Goal: Task Accomplishment & Management: Manage account settings

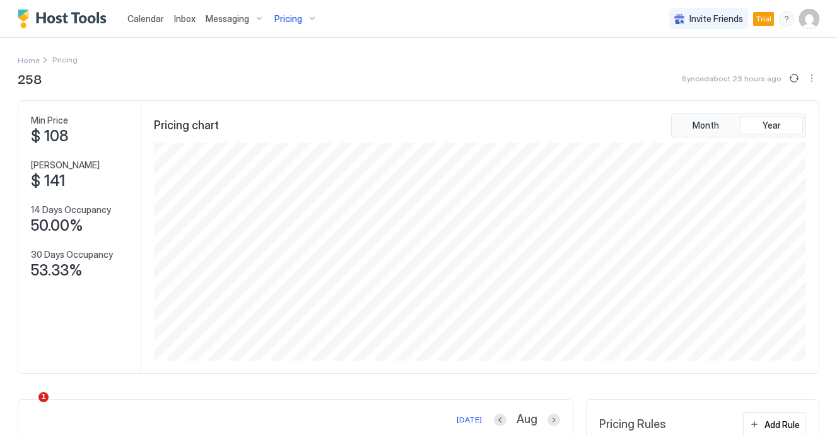
scroll to position [218, 654]
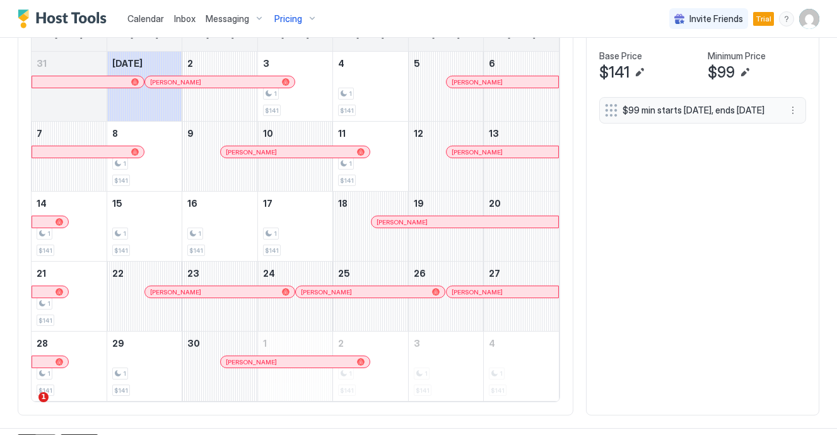
scroll to position [417, 0]
click at [643, 73] on button "Edit" at bounding box center [639, 73] width 15 height 15
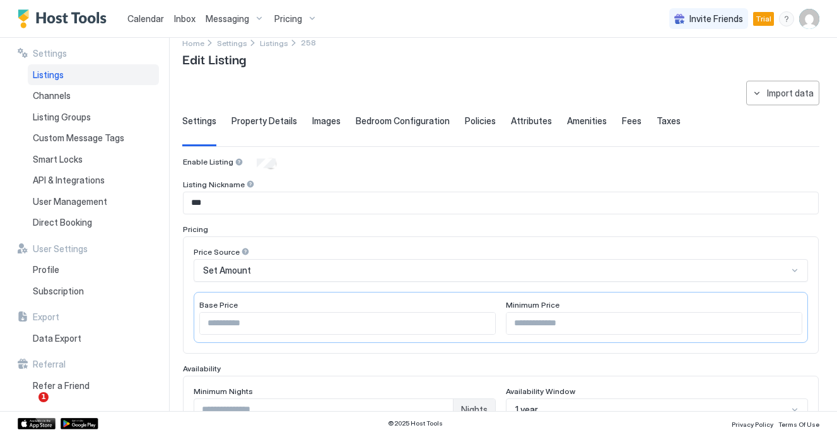
scroll to position [66, 0]
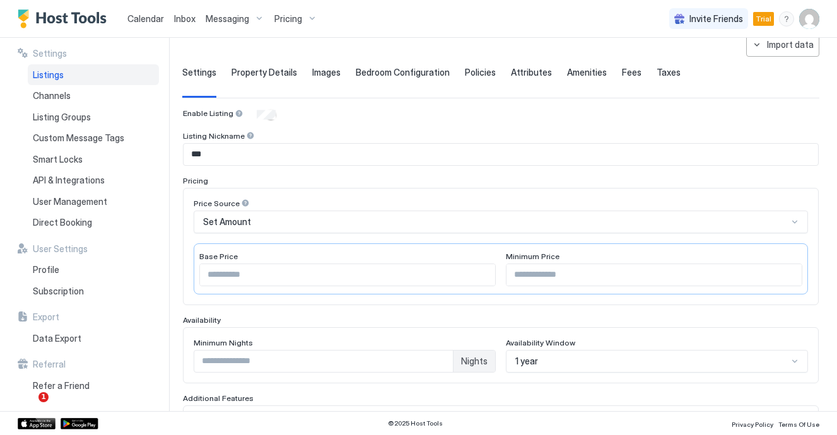
click at [308, 280] on input "***" at bounding box center [347, 274] width 295 height 21
click at [484, 278] on input "***" at bounding box center [347, 274] width 295 height 21
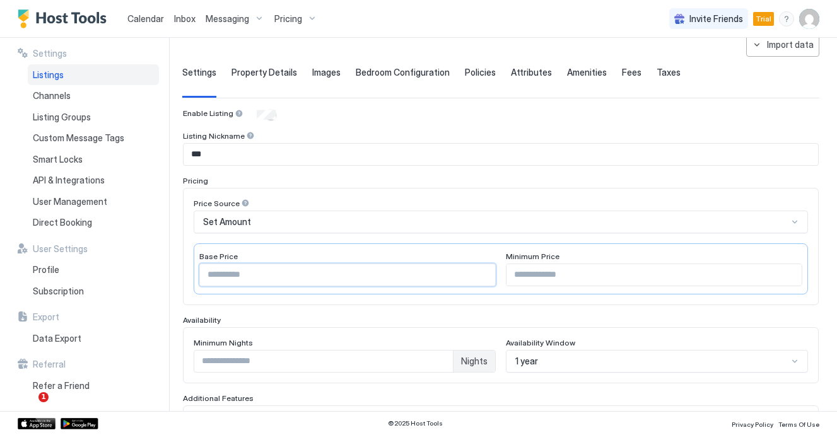
click at [484, 278] on input "***" at bounding box center [347, 274] width 295 height 21
type input "***"
click at [484, 278] on input "***" at bounding box center [347, 274] width 295 height 21
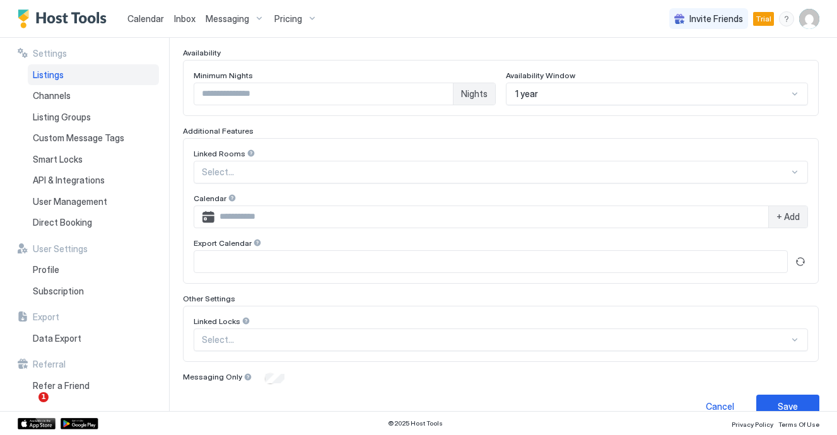
scroll to position [354, 0]
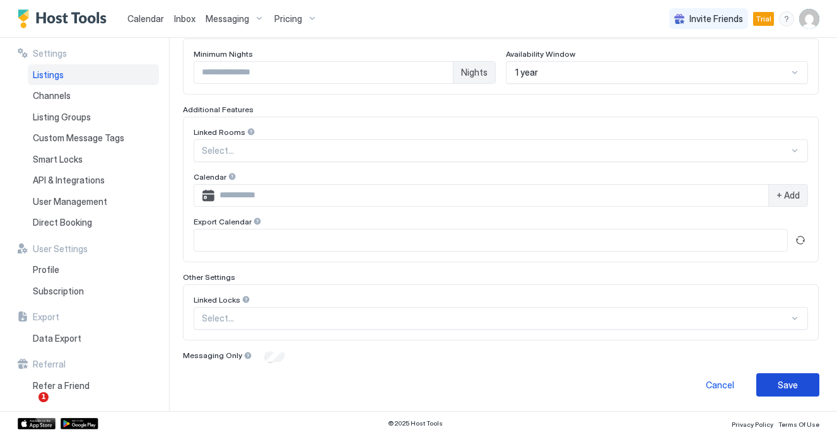
click at [786, 388] on div "Save" at bounding box center [787, 384] width 20 height 13
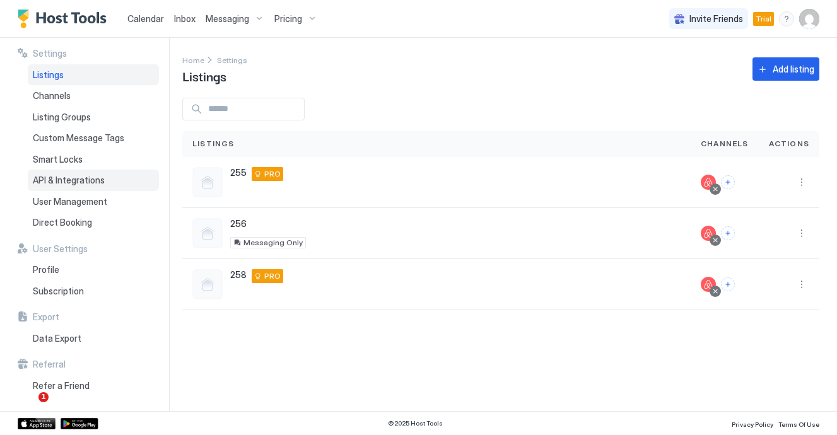
click at [90, 180] on span "API & Integrations" at bounding box center [69, 180] width 72 height 11
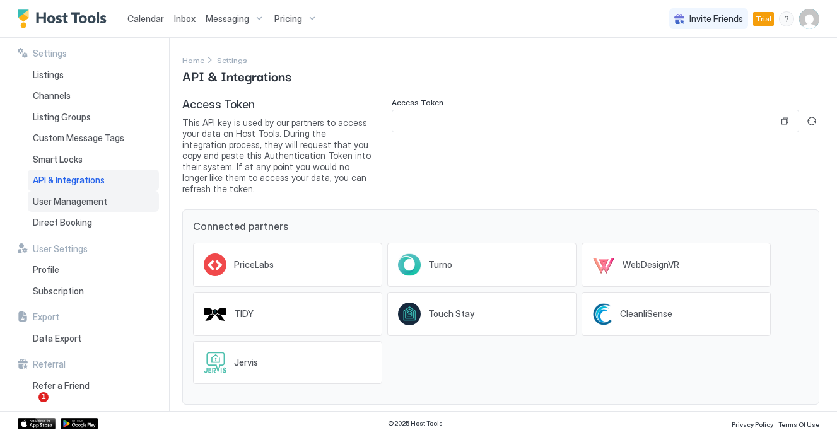
click at [86, 199] on span "User Management" at bounding box center [70, 201] width 74 height 11
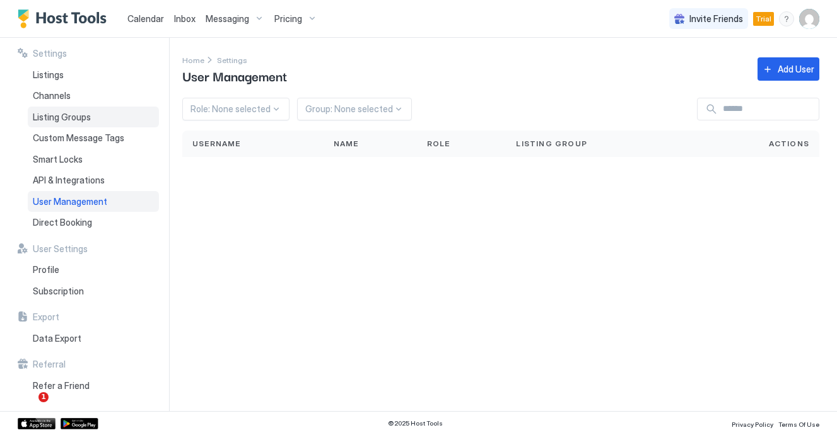
click at [64, 122] on span "Listing Groups" at bounding box center [62, 117] width 58 height 11
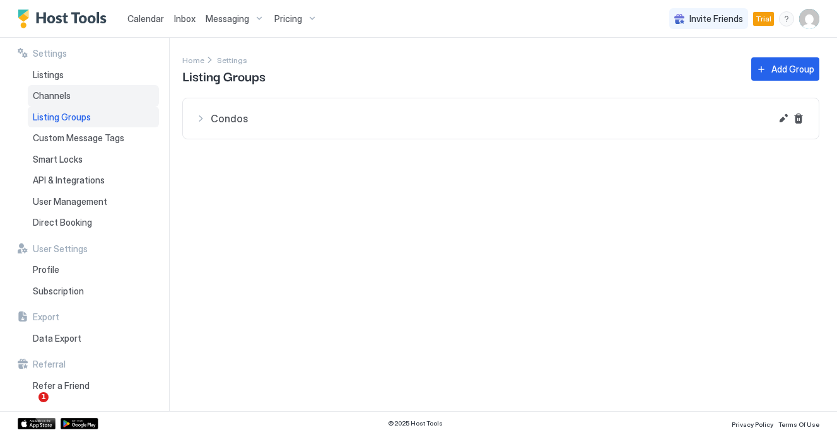
click at [60, 93] on span "Channels" at bounding box center [52, 95] width 38 height 11
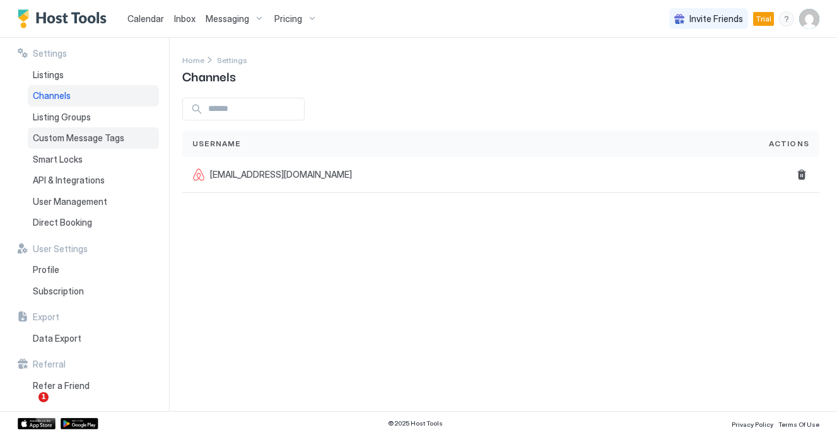
click at [70, 130] on div "Custom Message Tags" at bounding box center [93, 137] width 131 height 21
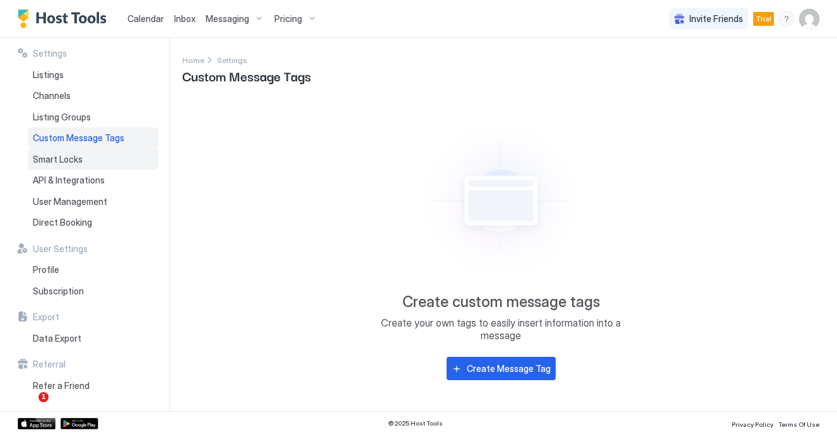
click at [74, 161] on span "Smart Locks" at bounding box center [58, 159] width 50 height 11
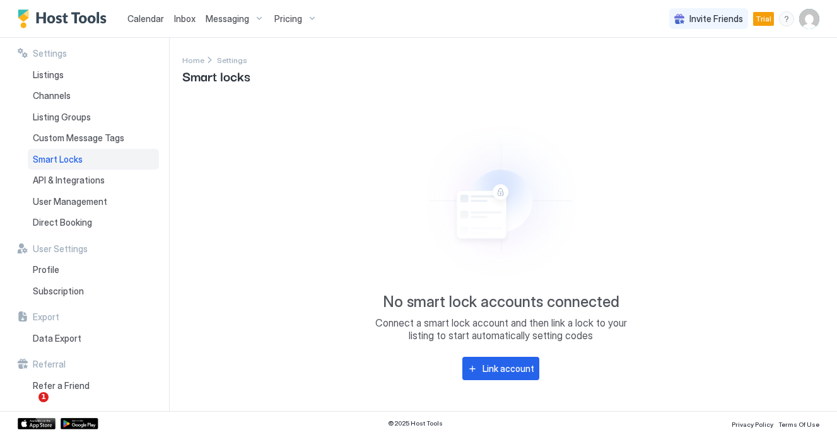
click at [219, 15] on span "Messaging" at bounding box center [228, 18] width 44 height 11
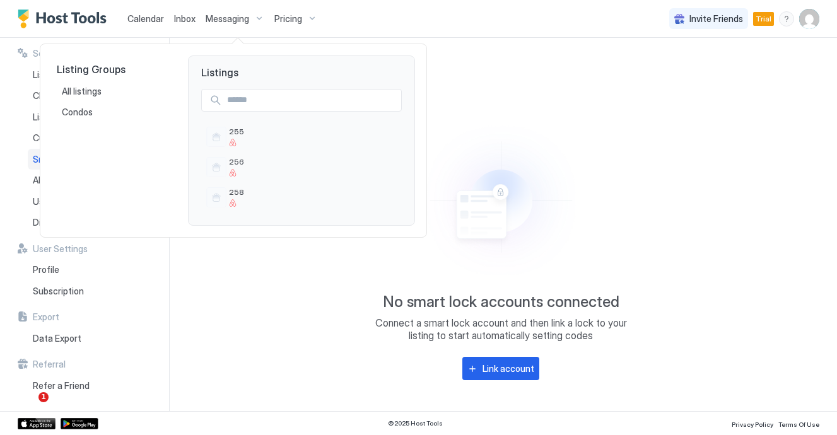
click at [299, 12] on div at bounding box center [418, 217] width 837 height 435
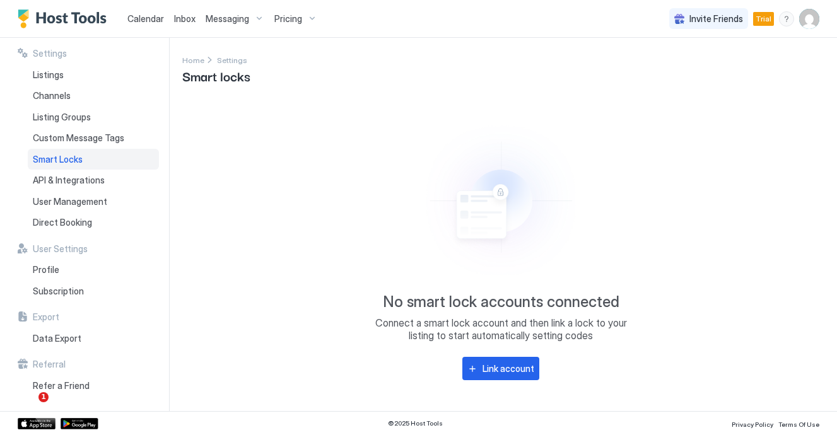
click at [281, 18] on span "Pricing" at bounding box center [288, 18] width 28 height 11
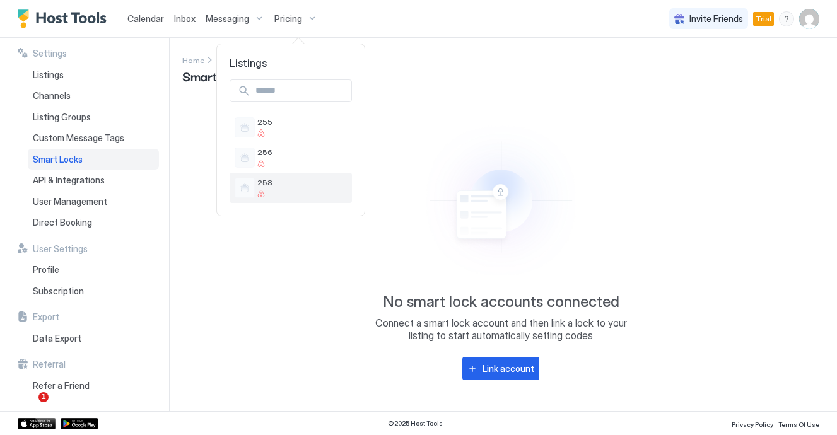
click at [313, 183] on span "258" at bounding box center [302, 182] width 90 height 9
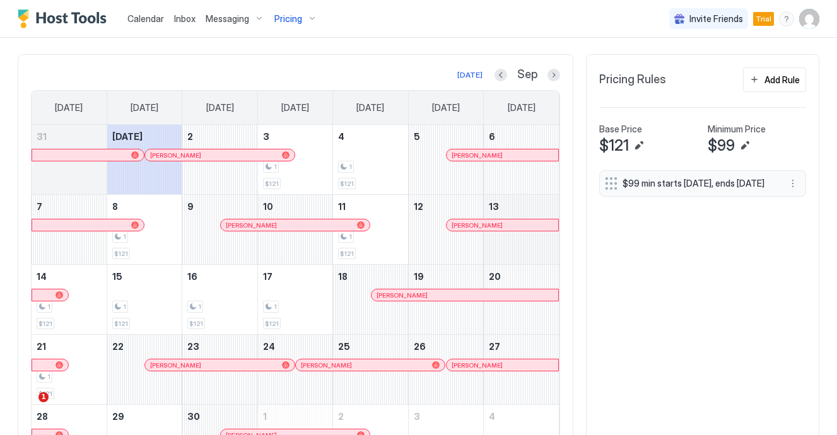
scroll to position [328, 0]
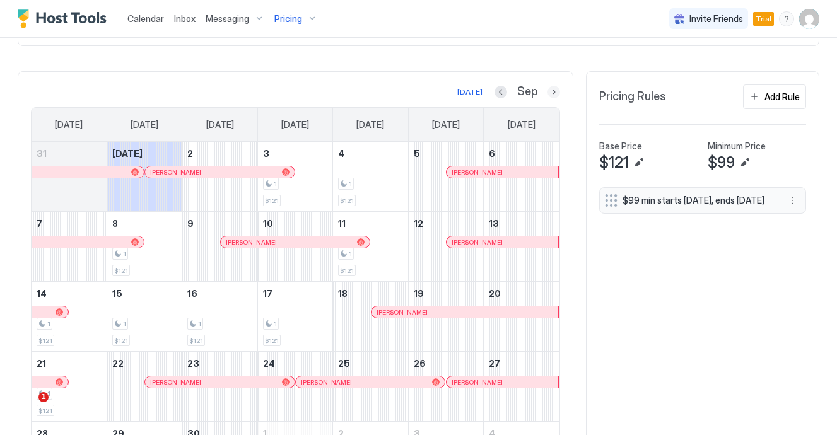
click at [553, 90] on button "Next month" at bounding box center [553, 92] width 13 height 13
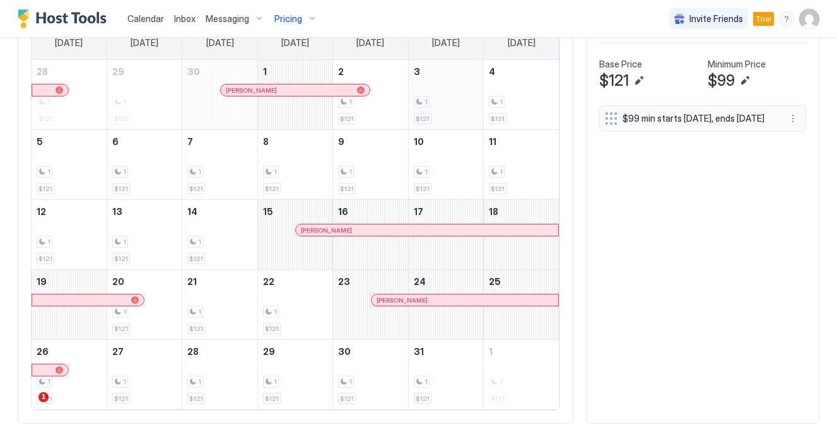
scroll to position [409, 0]
click at [243, 21] on span "Messaging" at bounding box center [228, 18] width 44 height 11
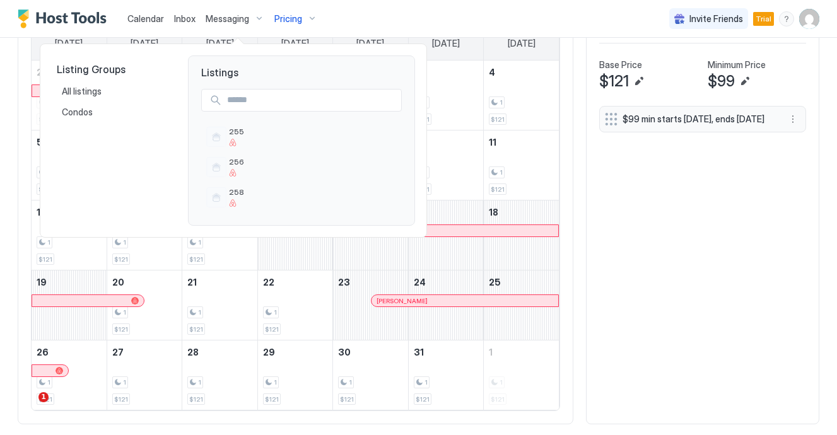
click at [293, 21] on div at bounding box center [418, 217] width 837 height 435
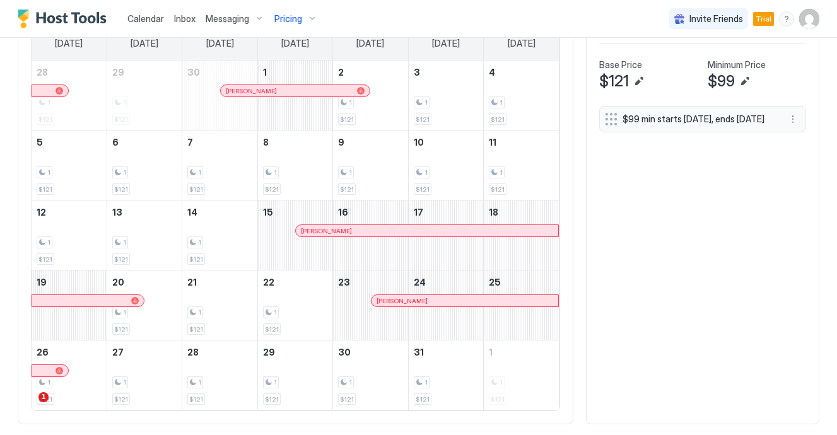
click at [288, 21] on span "Pricing" at bounding box center [288, 18] width 28 height 11
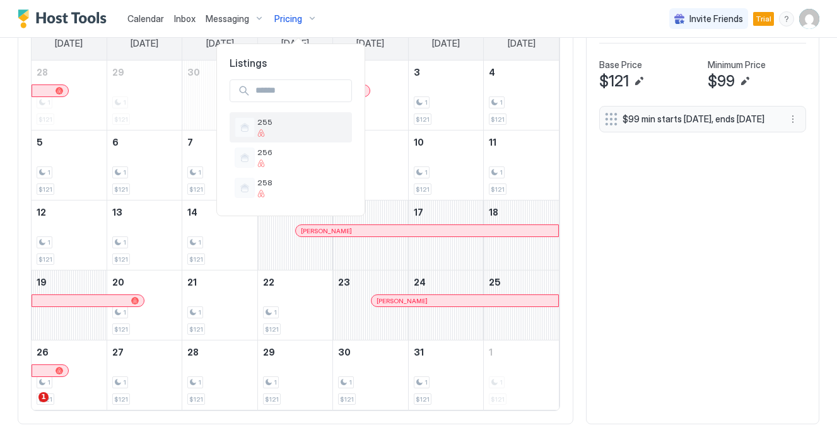
click at [269, 126] on span "255" at bounding box center [302, 121] width 90 height 9
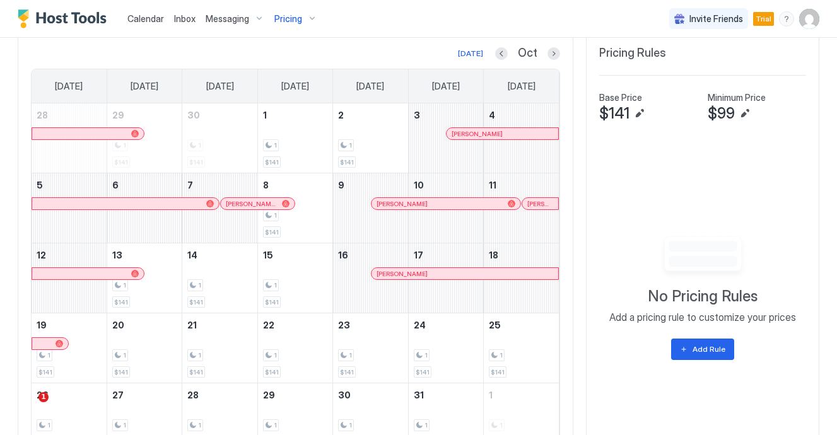
scroll to position [349, 0]
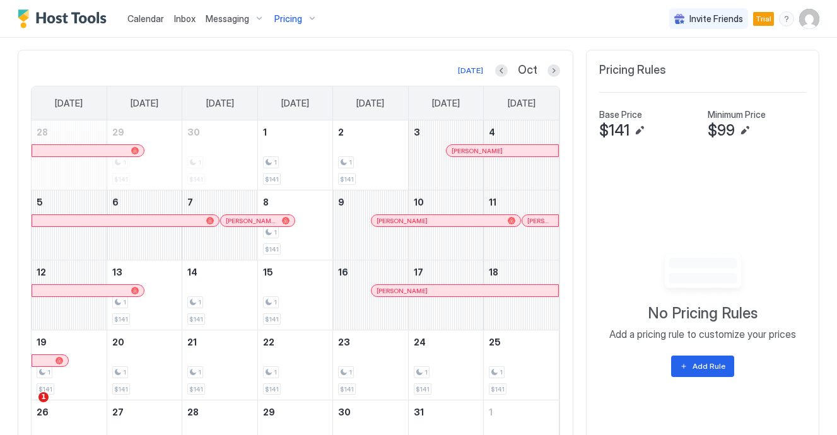
click at [625, 127] on span "$141" at bounding box center [614, 130] width 30 height 19
click at [643, 132] on button "Edit" at bounding box center [639, 130] width 15 height 15
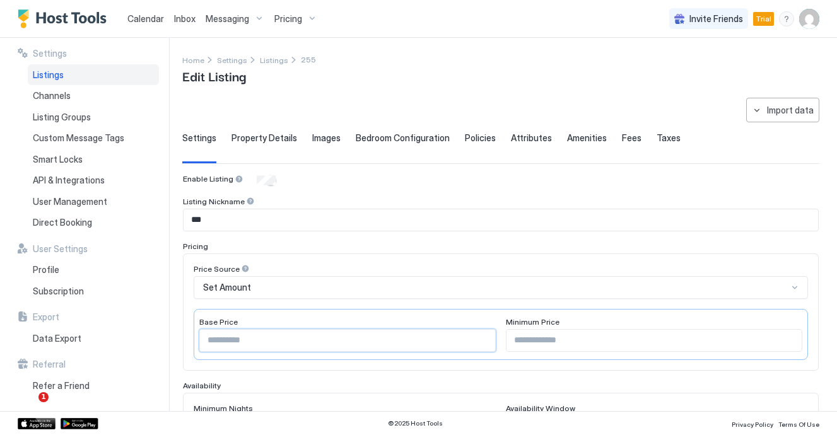
type input "***"
click at [486, 341] on input "***" at bounding box center [347, 340] width 295 height 21
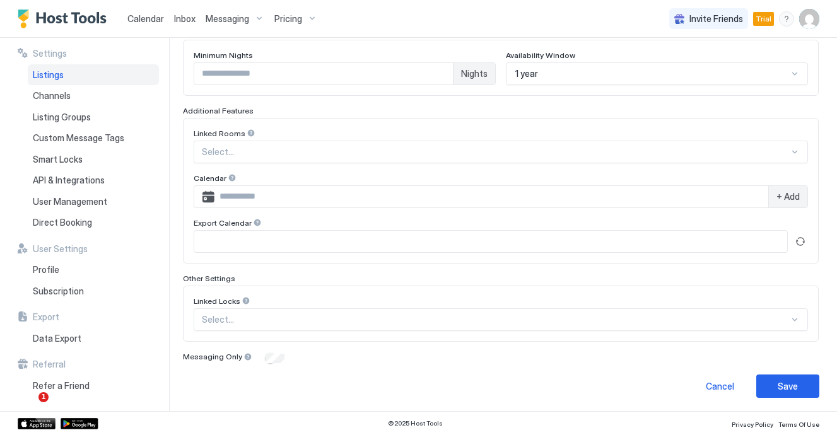
scroll to position [354, 0]
click at [806, 388] on button "Save" at bounding box center [787, 384] width 63 height 23
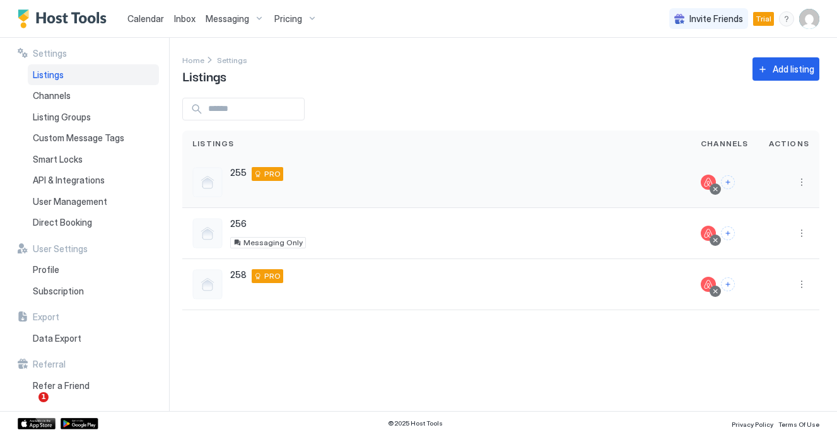
click at [405, 189] on div "255 Bend 97703 US PRO" at bounding box center [436, 182] width 488 height 30
click at [216, 175] on div at bounding box center [207, 182] width 30 height 30
click at [204, 187] on div at bounding box center [207, 182] width 30 height 30
click at [241, 169] on span "255" at bounding box center [238, 172] width 16 height 11
